Goal: Information Seeking & Learning: Learn about a topic

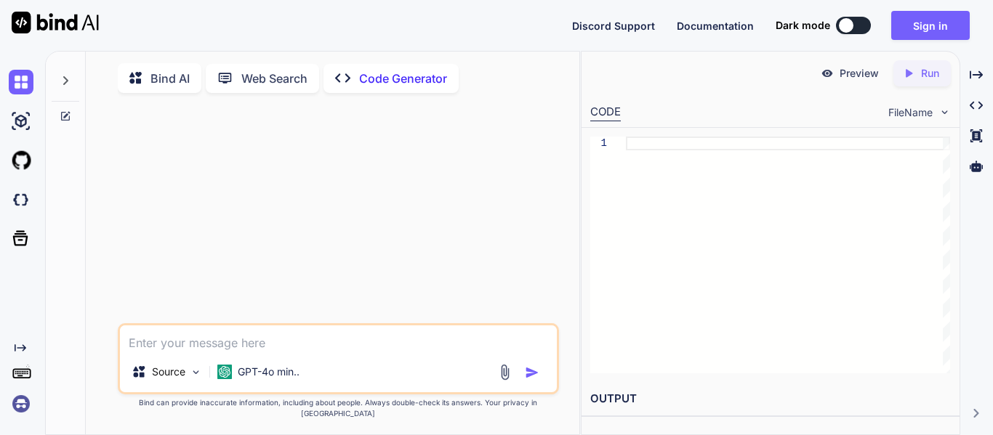
type textarea "x"
type textarea "w"
type textarea "x"
type textarea "wh"
type textarea "x"
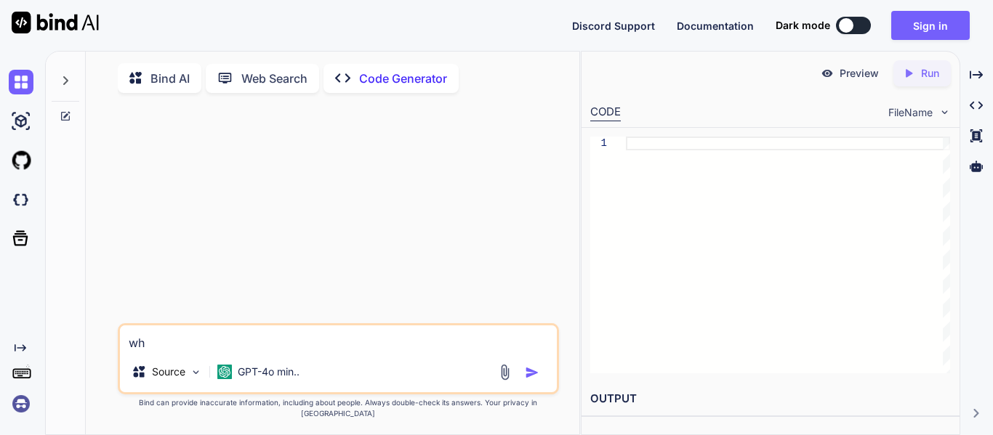
type textarea "wha"
type textarea "x"
type textarea "what"
type textarea "x"
type textarea "what"
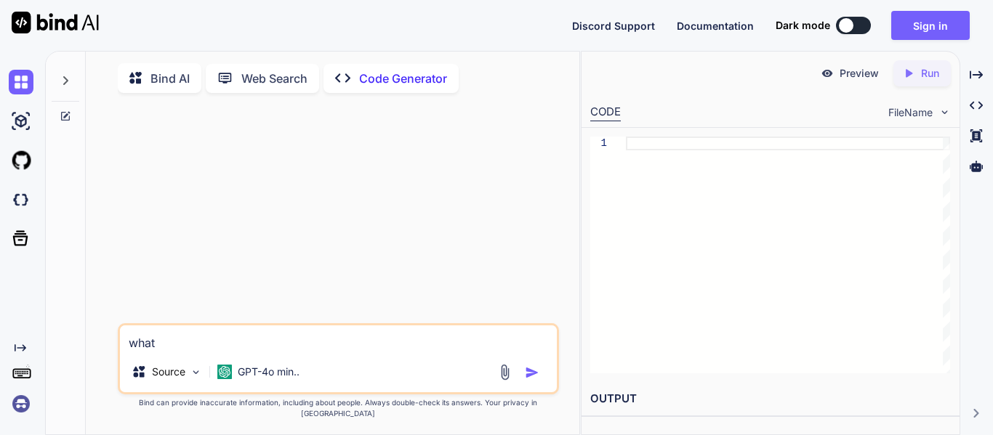
type textarea "x"
type textarea "what i"
type textarea "x"
type textarea "what is"
type textarea "x"
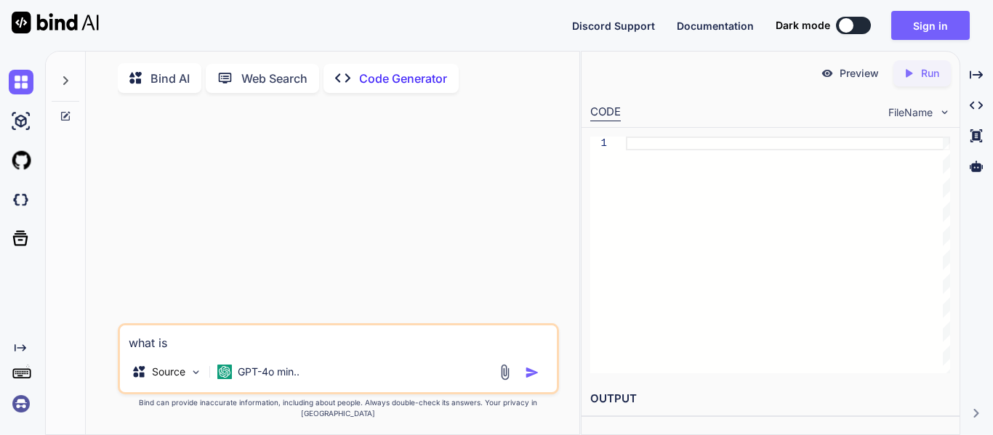
type textarea "what is"
type textarea "x"
type textarea "what is j"
type textarea "x"
type textarea "what is js"
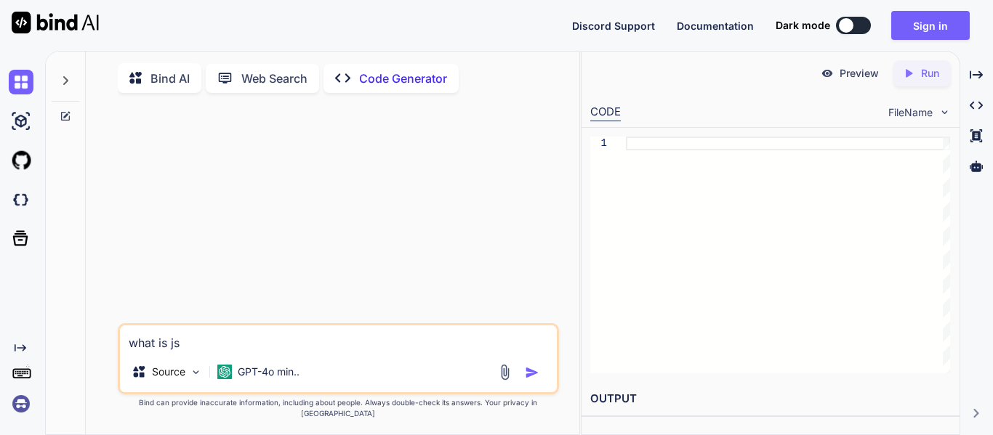
type textarea "x"
type textarea "what is js"
click at [526, 380] on img "button" at bounding box center [532, 373] width 15 height 15
type textarea "x"
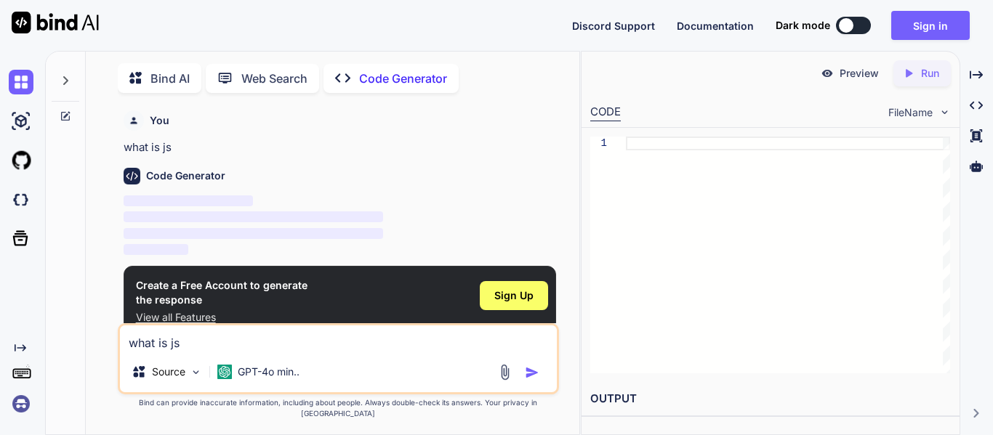
scroll to position [6, 0]
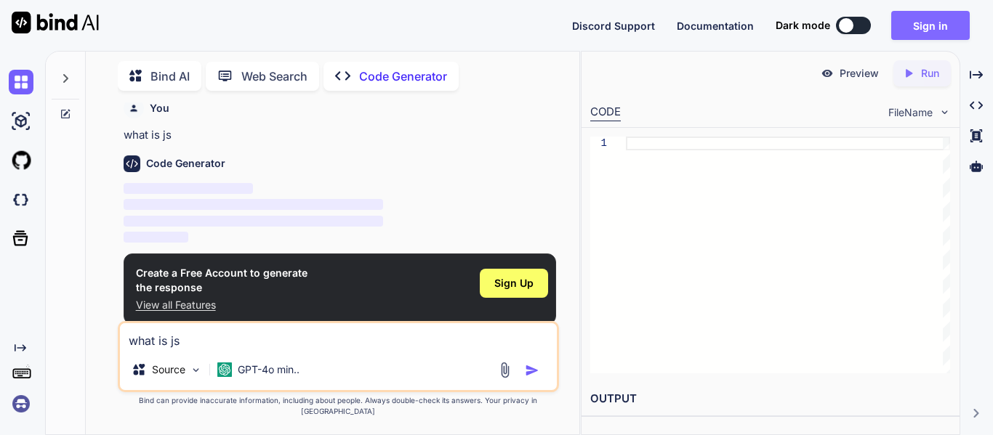
click at [925, 25] on button "Sign in" at bounding box center [930, 25] width 79 height 29
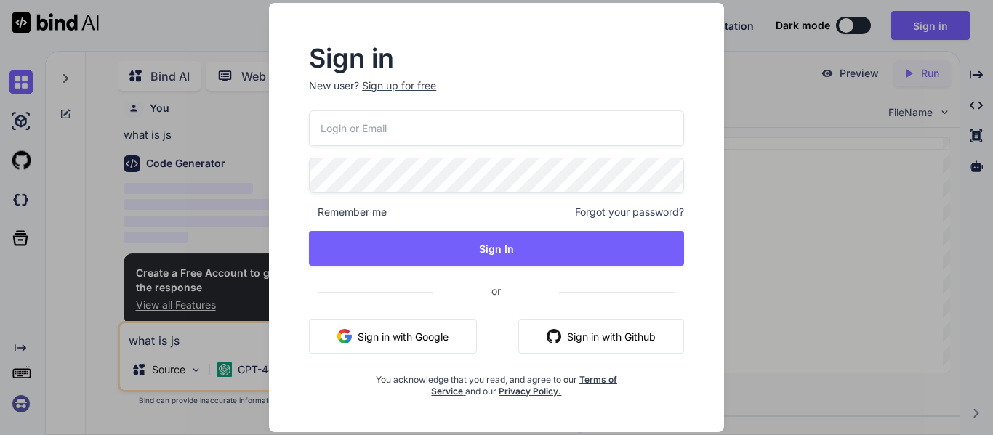
click at [418, 137] on input "email" at bounding box center [496, 128] width 375 height 36
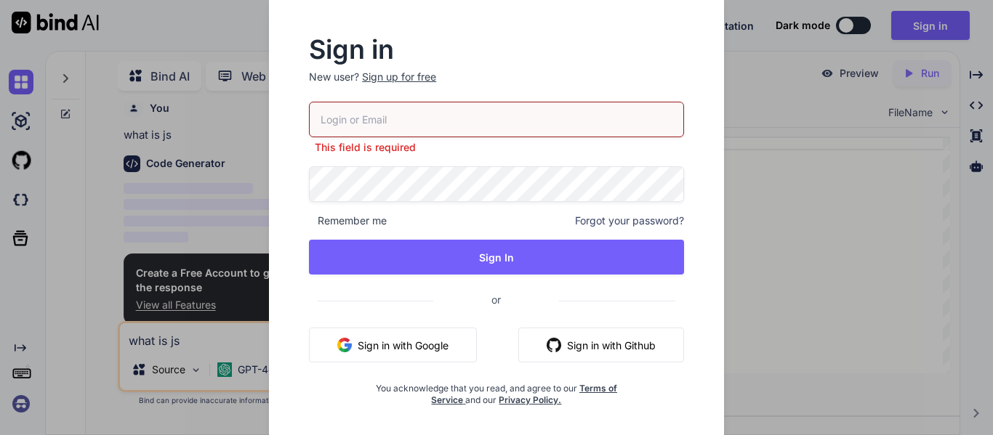
paste input "[EMAIL_ADDRESS][DOMAIN_NAME]"
type input "[EMAIL_ADDRESS][DOMAIN_NAME]"
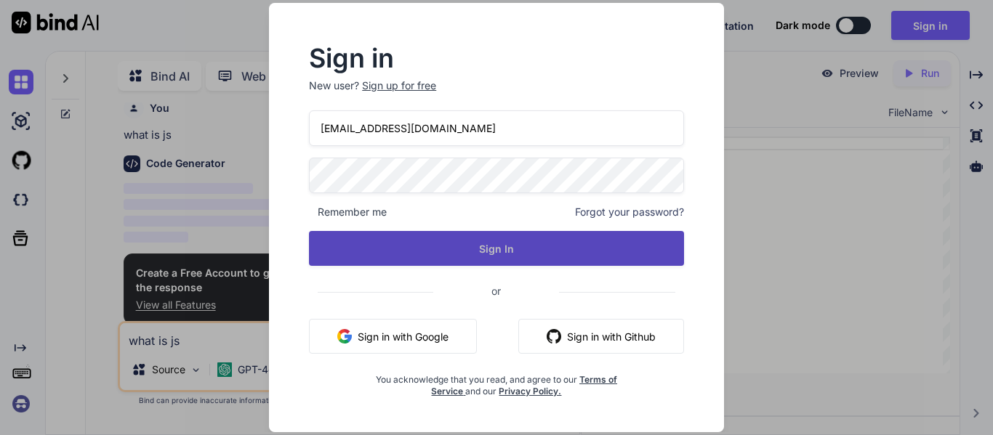
click at [496, 249] on button "Sign In" at bounding box center [496, 248] width 375 height 35
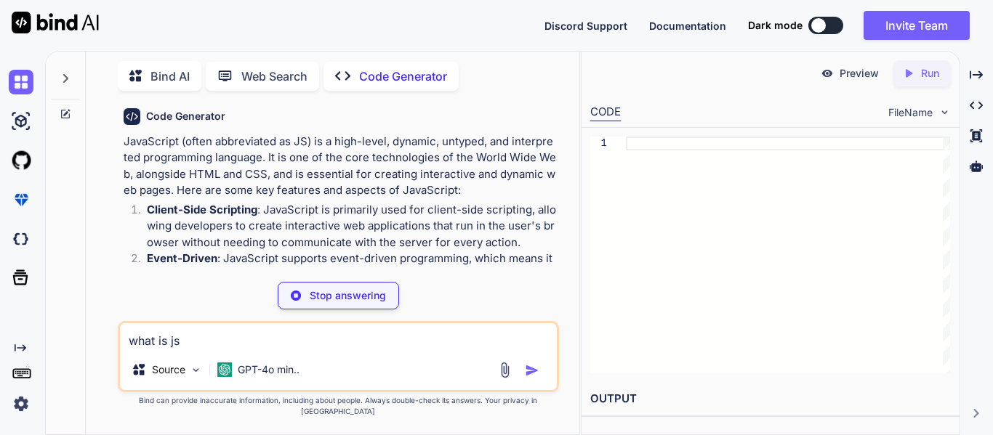
scroll to position [58, 0]
click at [974, 73] on icon "Created with Pixso." at bounding box center [976, 74] width 13 height 13
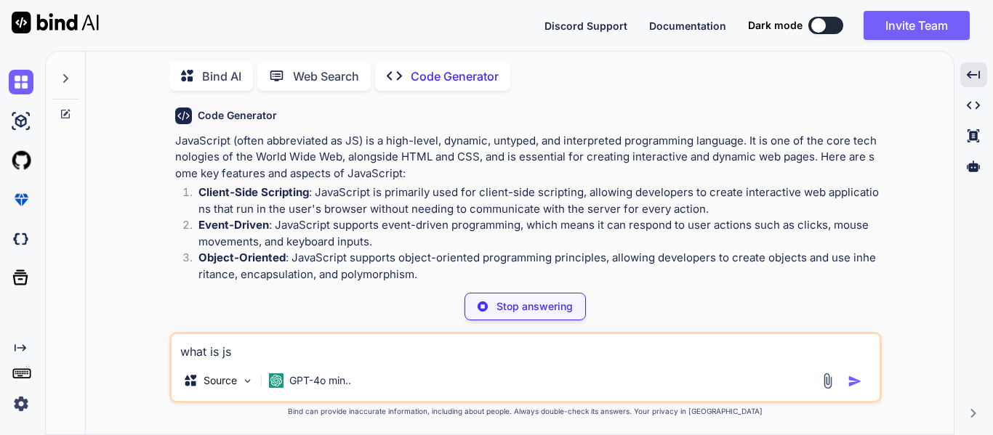
type textarea "x"
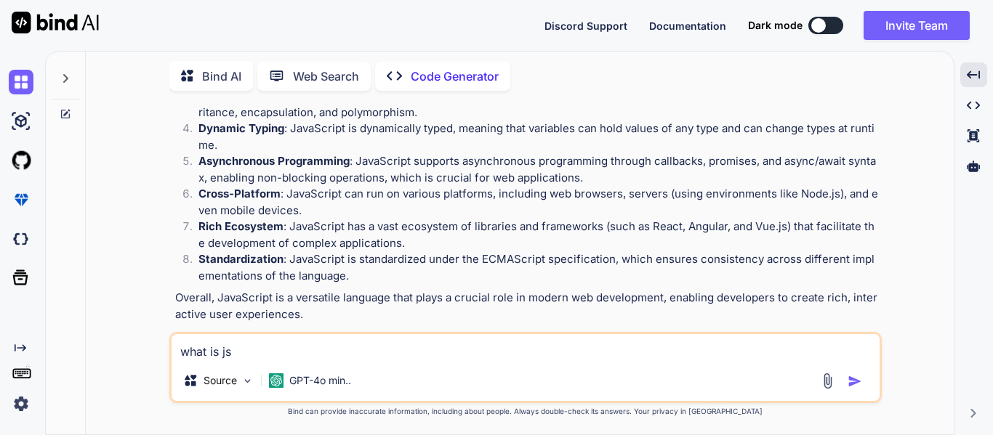
scroll to position [237, 0]
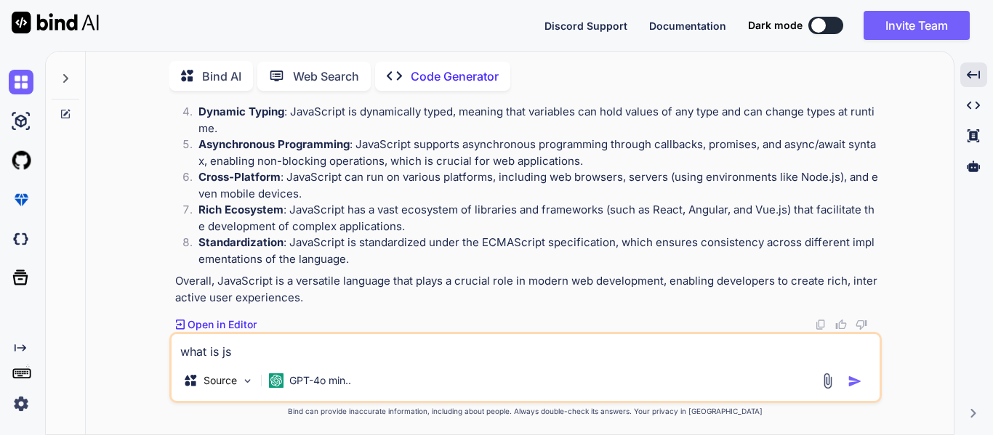
click at [342, 346] on textarea "what is js" at bounding box center [526, 347] width 708 height 26
type textarea "w"
type textarea "x"
type textarea "wh"
type textarea "x"
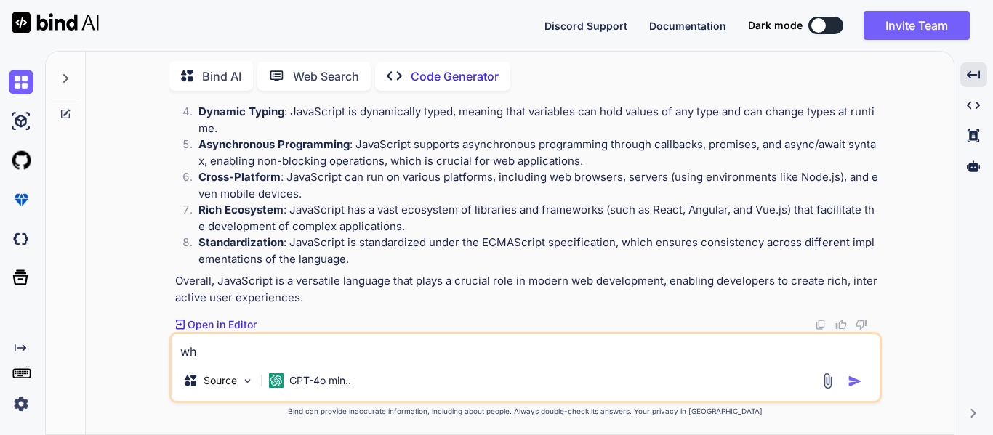
type textarea "wha"
type textarea "x"
type textarea "what"
type textarea "x"
type textarea "what"
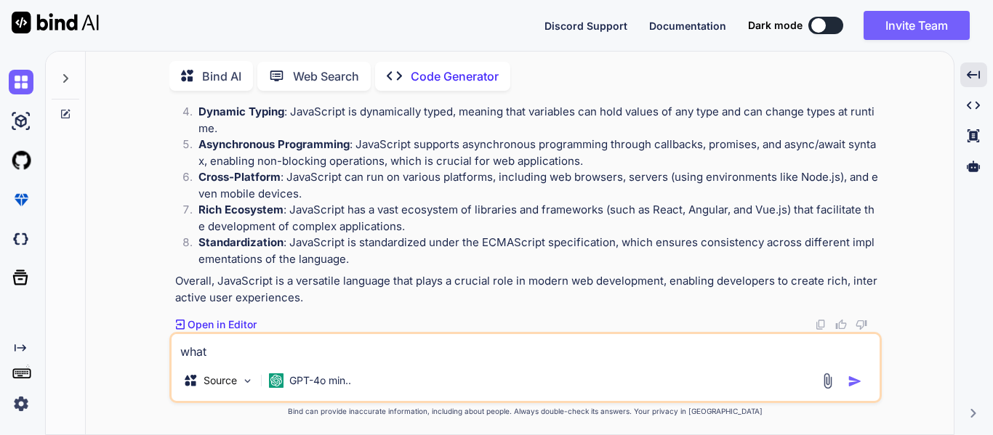
type textarea "x"
type textarea "what i"
type textarea "x"
type textarea "what is"
type textarea "x"
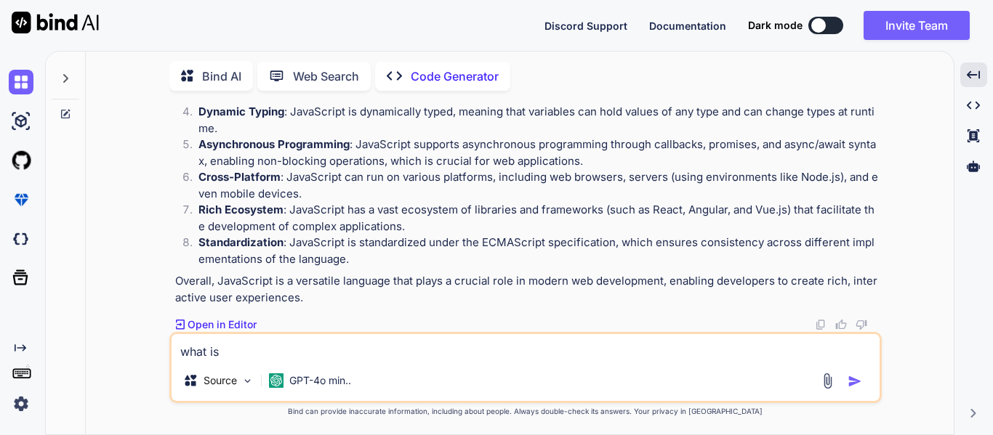
type textarea "what is"
type textarea "x"
type textarea "what is a"
type textarea "x"
type textarea "what is as"
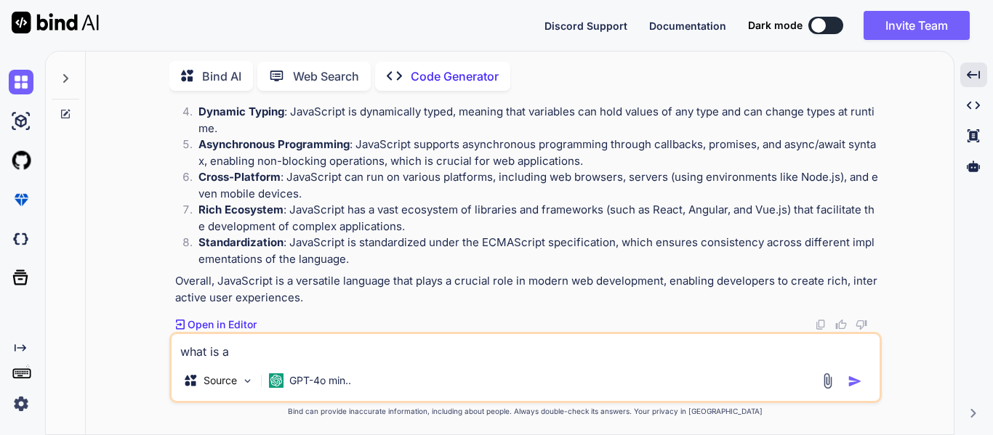
type textarea "x"
type textarea "what is asy"
type textarea "x"
type textarea "what is asyn"
type textarea "x"
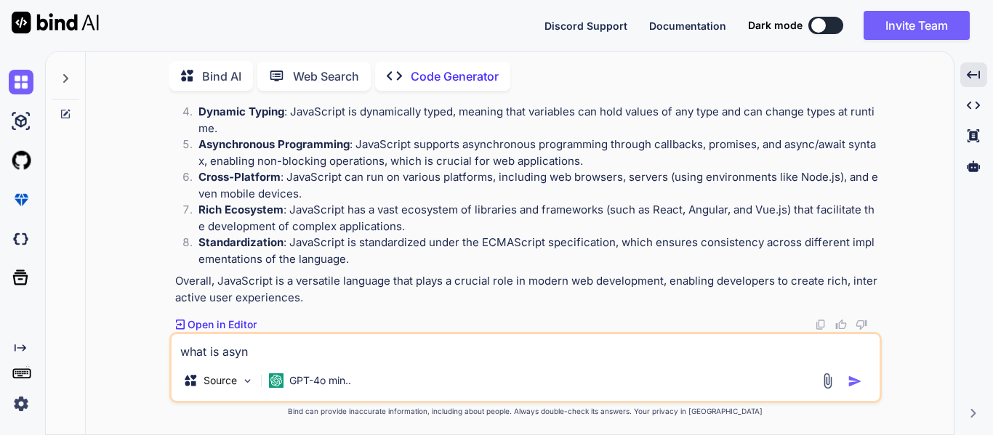
type textarea "what is asyn"
type textarea "x"
type textarea "what is asyn a"
type textarea "x"
type textarea "what is asyn aw"
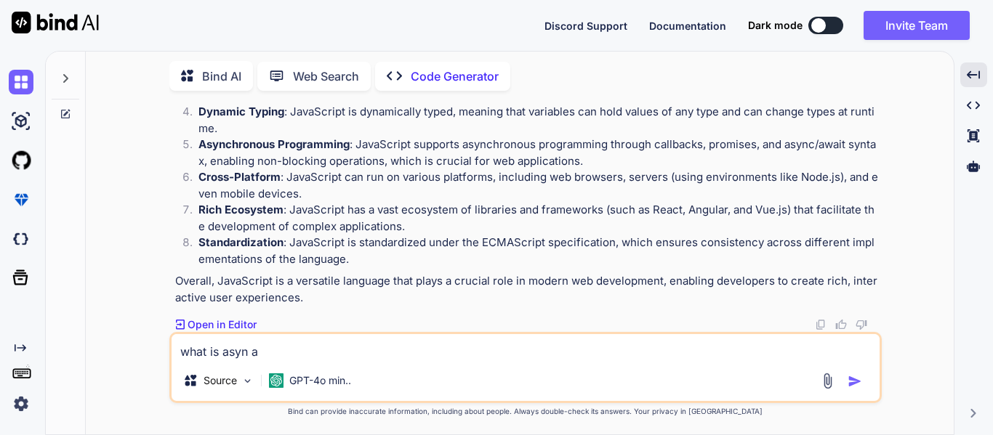
type textarea "x"
type textarea "what is asyn awa"
type textarea "x"
type textarea "what is [PERSON_NAME]"
type textarea "x"
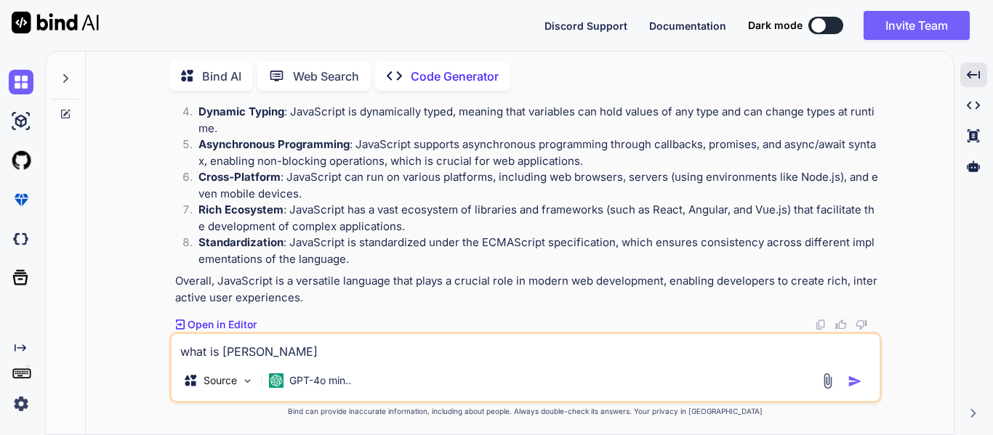
type textarea "what is asyn await"
type textarea "x"
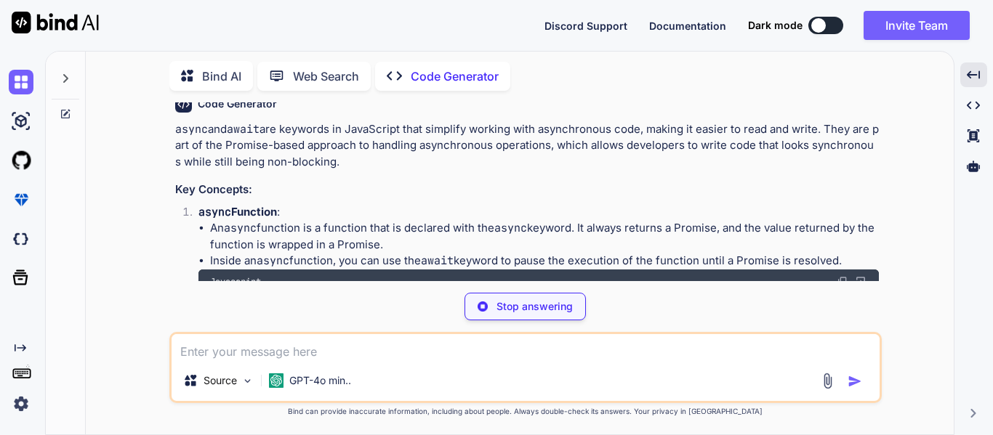
scroll to position [651, 0]
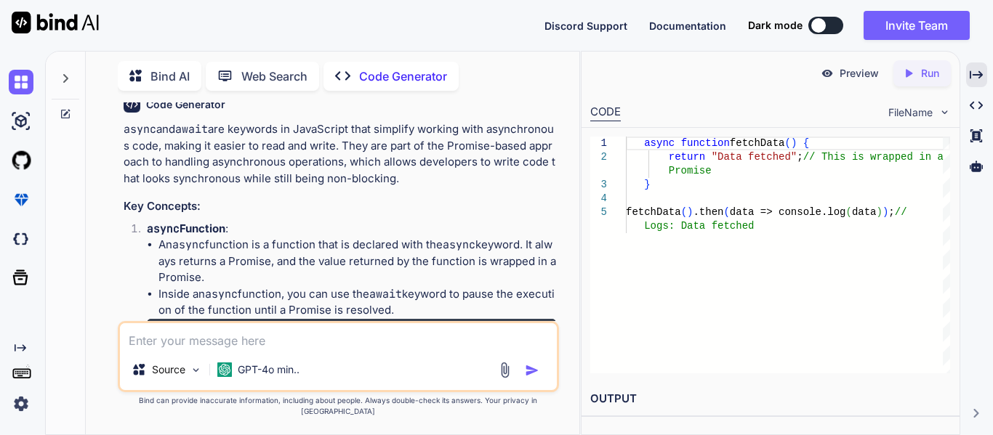
type textarea "x"
click at [975, 73] on icon "Created with Pixso." at bounding box center [976, 74] width 13 height 13
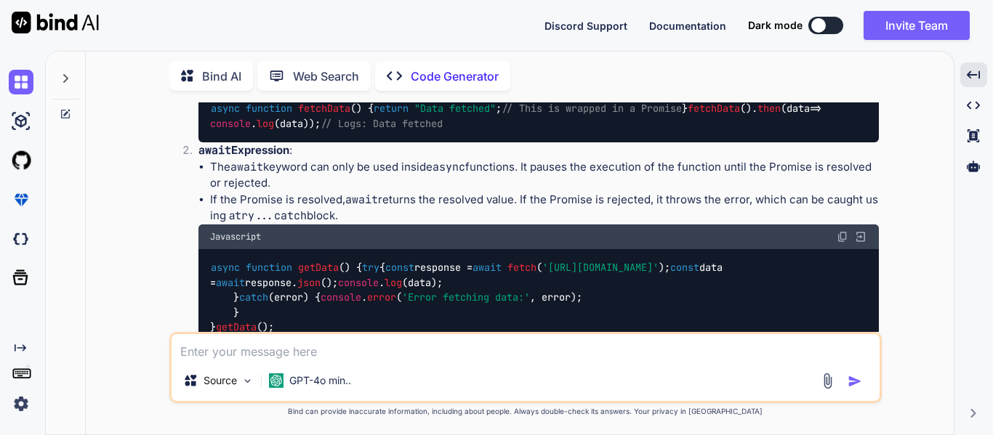
scroll to position [741, 0]
